Goal: Task Accomplishment & Management: Use online tool/utility

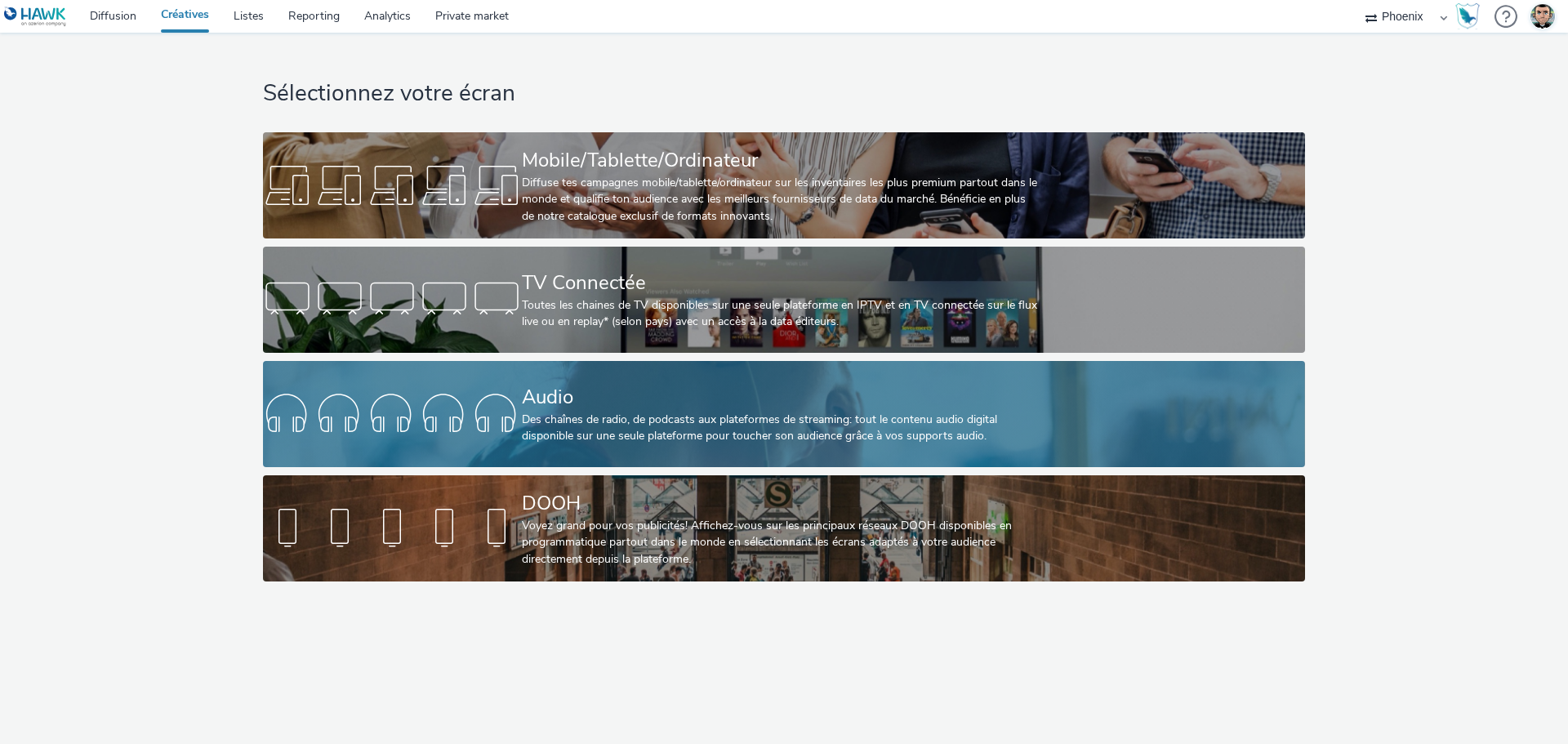
click at [528, 371] on div "Audio Des chaînes de radio, de podcasts aux plateformes de streaming: tout le c…" at bounding box center [780, 414] width 518 height 106
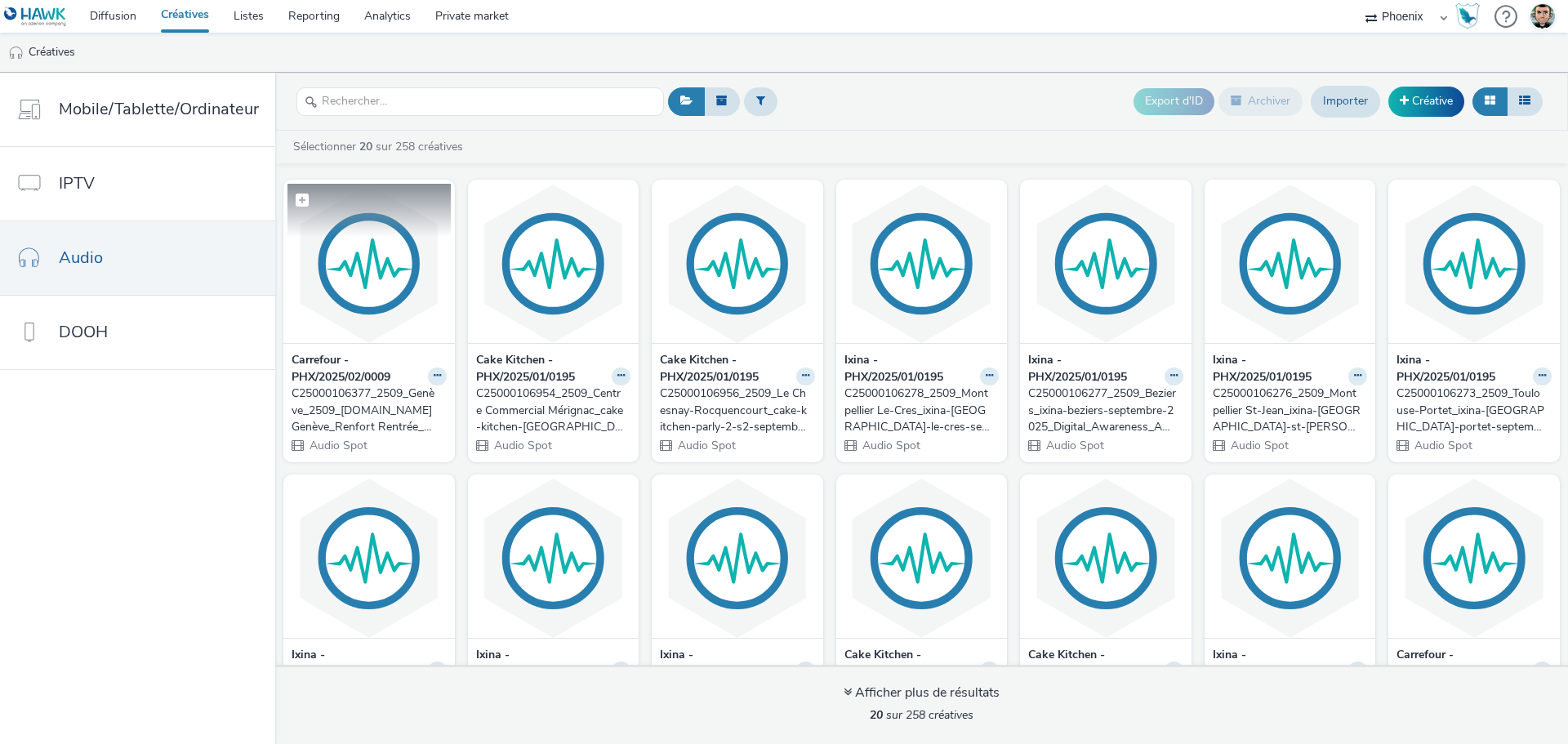
click at [388, 328] on img at bounding box center [369, 264] width 164 height 159
click at [434, 372] on icon at bounding box center [437, 375] width 7 height 10
click at [454, 168] on div "Sélectionner 20 sur 258 créatives Carrefour - PHX/2025/02/0009 C25000106377_250…" at bounding box center [921, 437] width 1293 height 613
click at [121, 16] on link "Diffusion" at bounding box center [113, 16] width 71 height 33
